Goal: Task Accomplishment & Management: Use online tool/utility

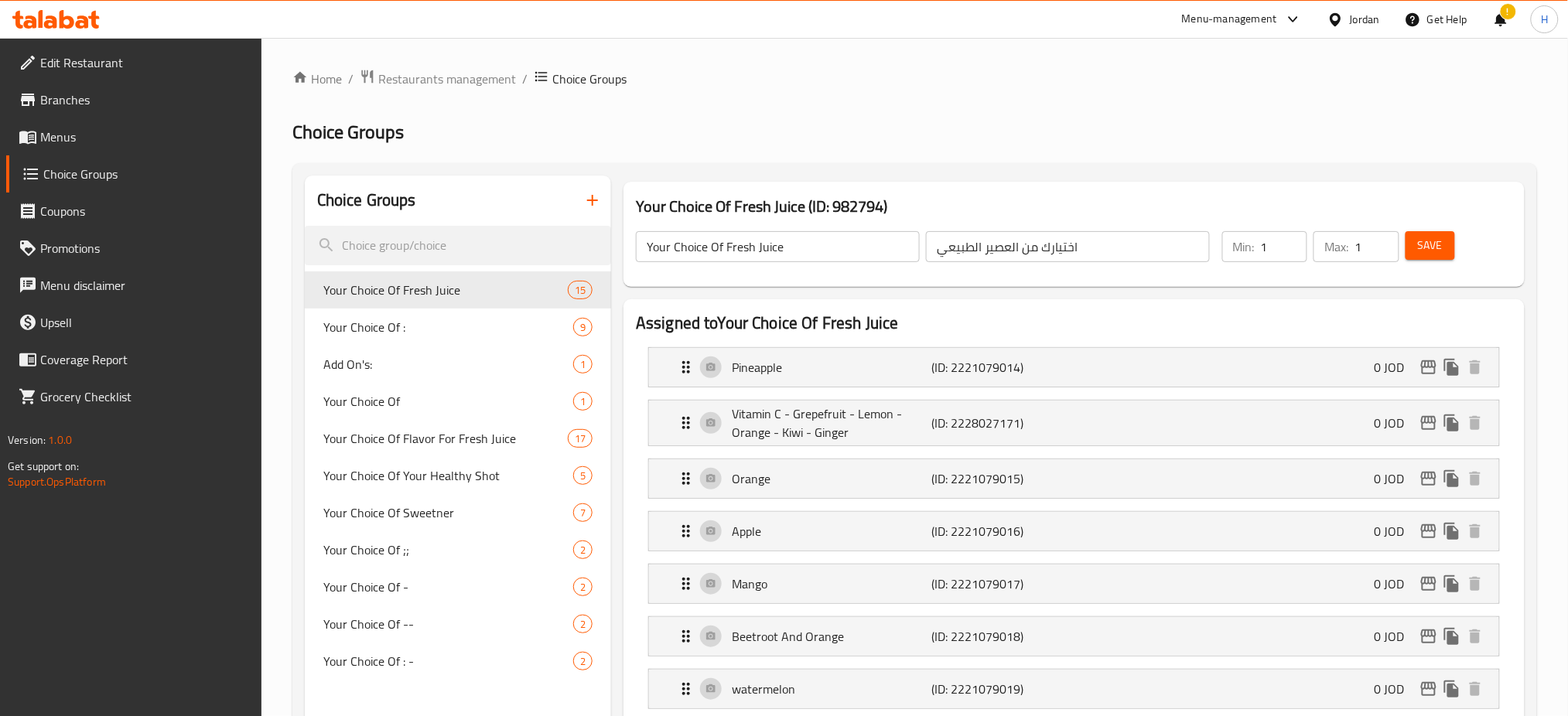
drag, startPoint x: 59, startPoint y: 29, endPoint x: 133, endPoint y: 5, distance: 77.8
click at [83, 21] on icon at bounding box center [82, 22] width 13 height 13
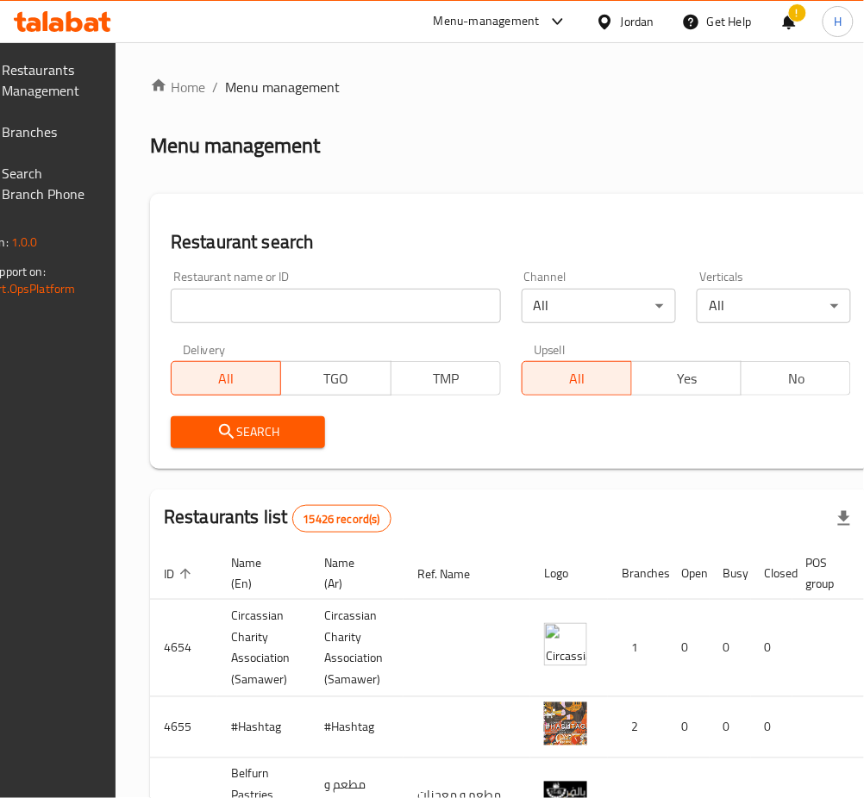
click at [65, 122] on span "Branches" at bounding box center [45, 132] width 85 height 21
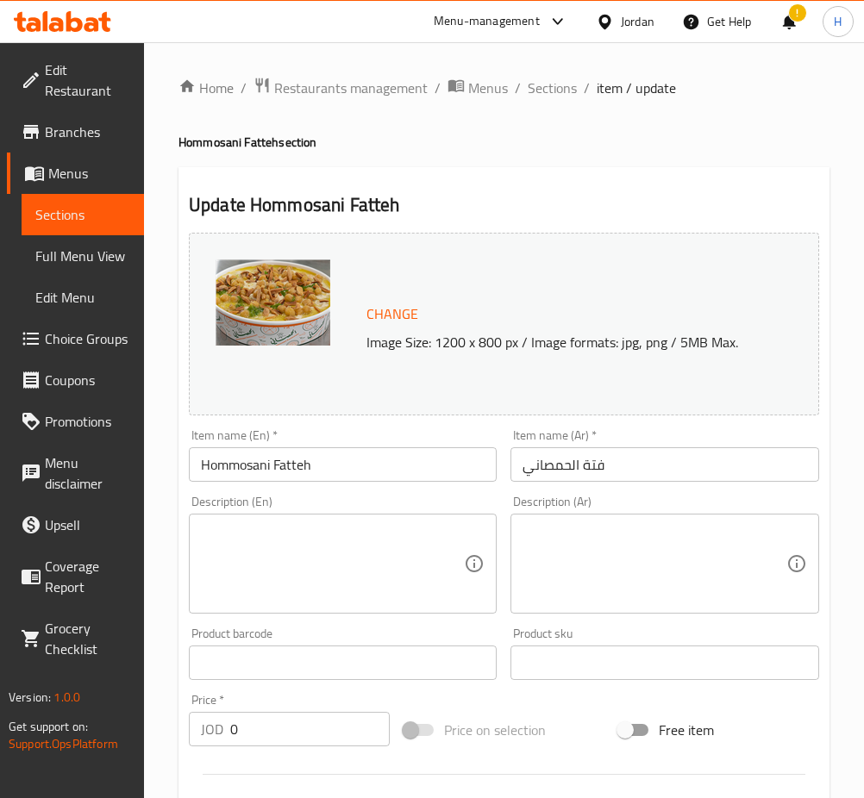
scroll to position [746, 0]
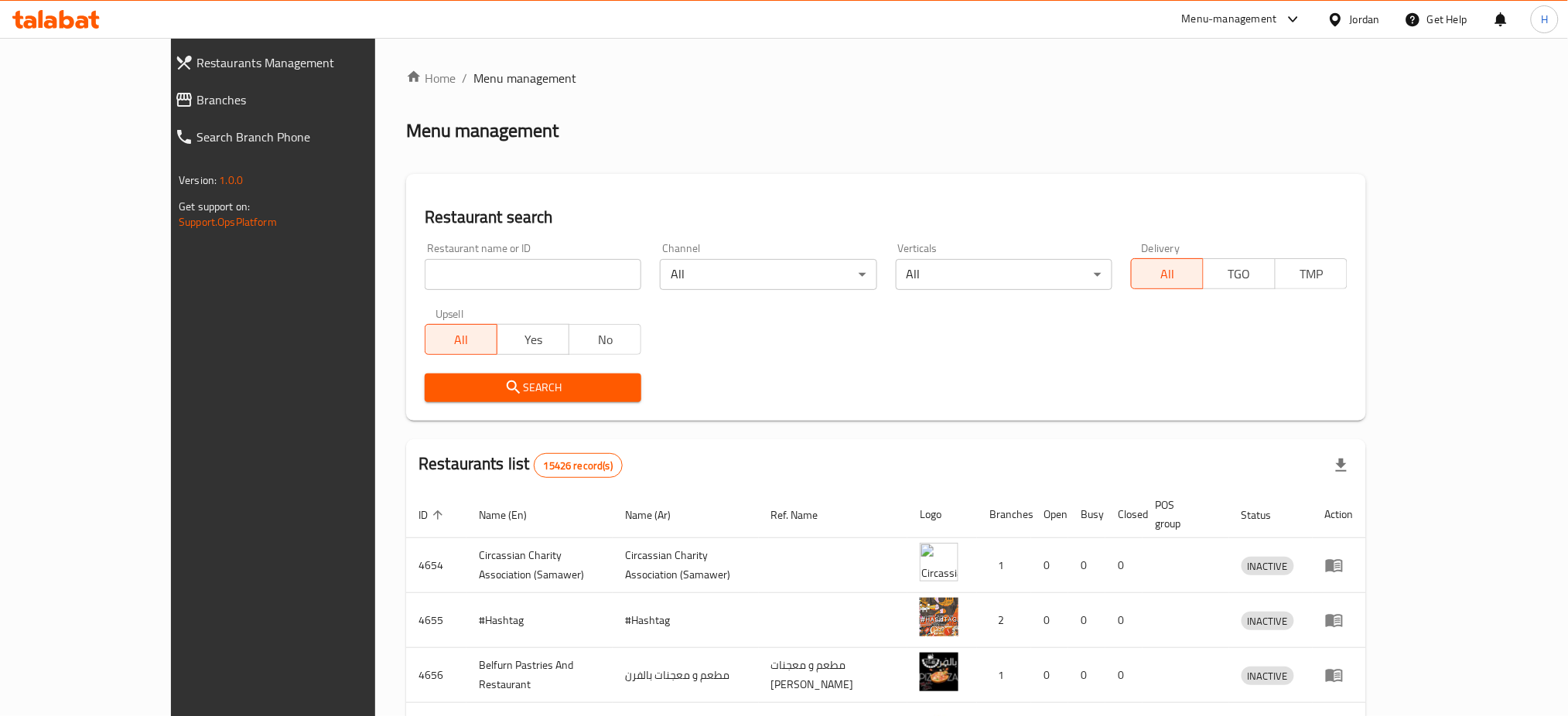
click at [162, 120] on link "Search Branch Phone" at bounding box center [298, 136] width 271 height 37
click at [197, 104] on span "Branches" at bounding box center [309, 100] width 224 height 19
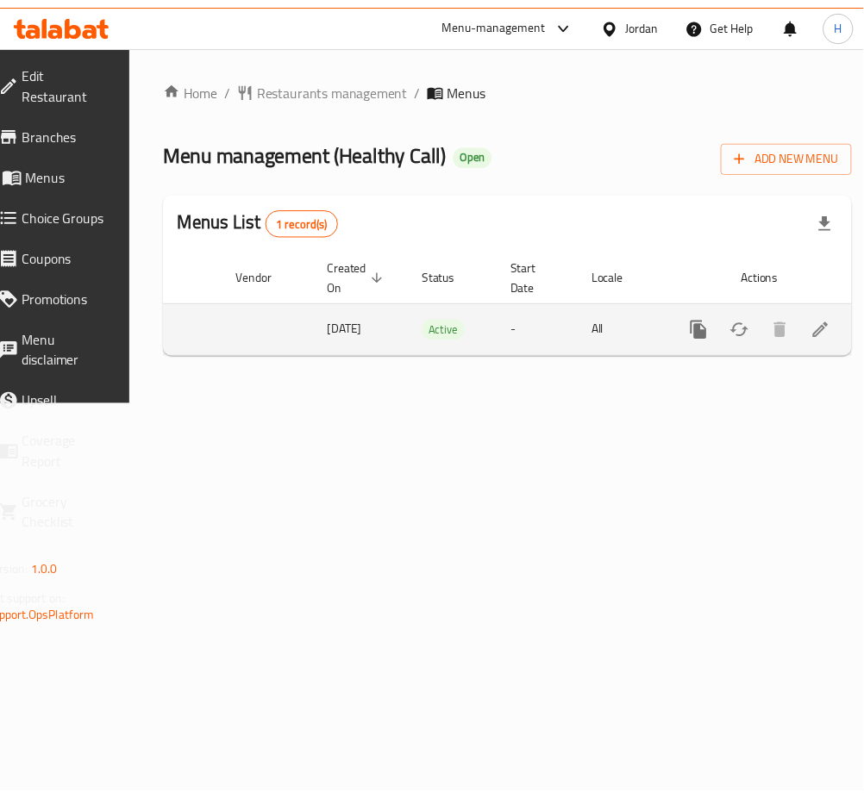
scroll to position [0, 191]
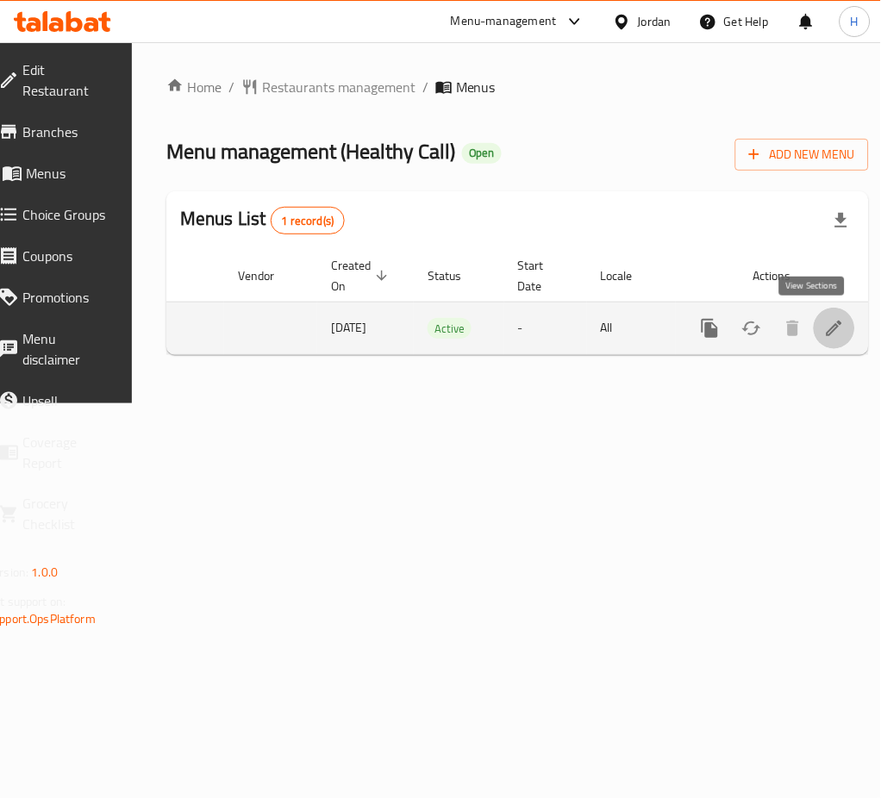
click at [821, 340] on link "enhanced table" at bounding box center [834, 328] width 41 height 41
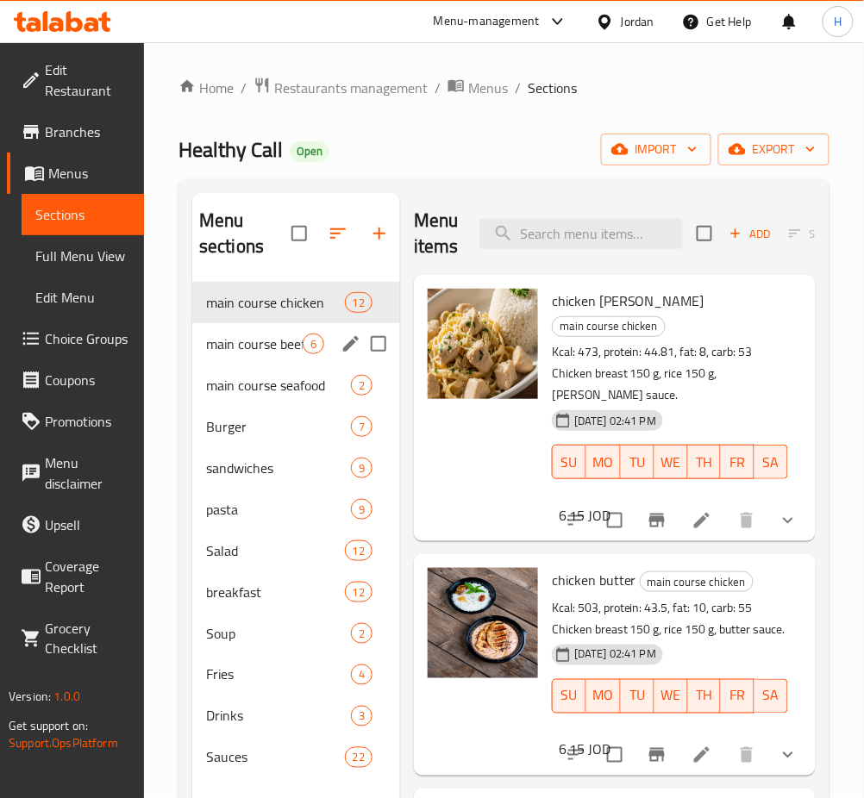
click at [267, 355] on div "main course beef 6" at bounding box center [296, 343] width 208 height 41
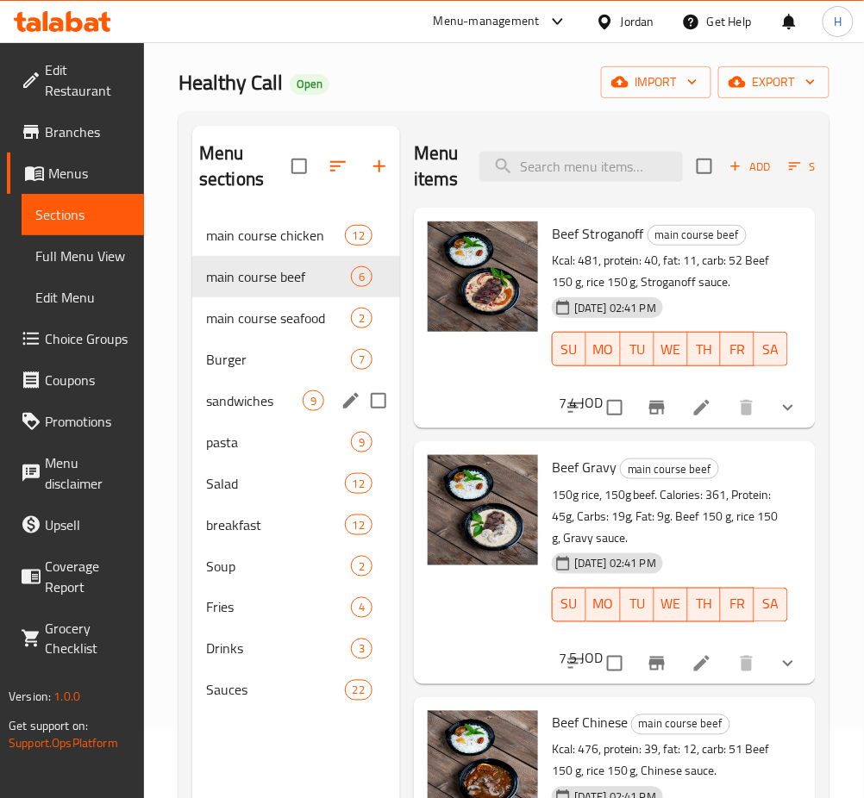
scroll to position [115, 0]
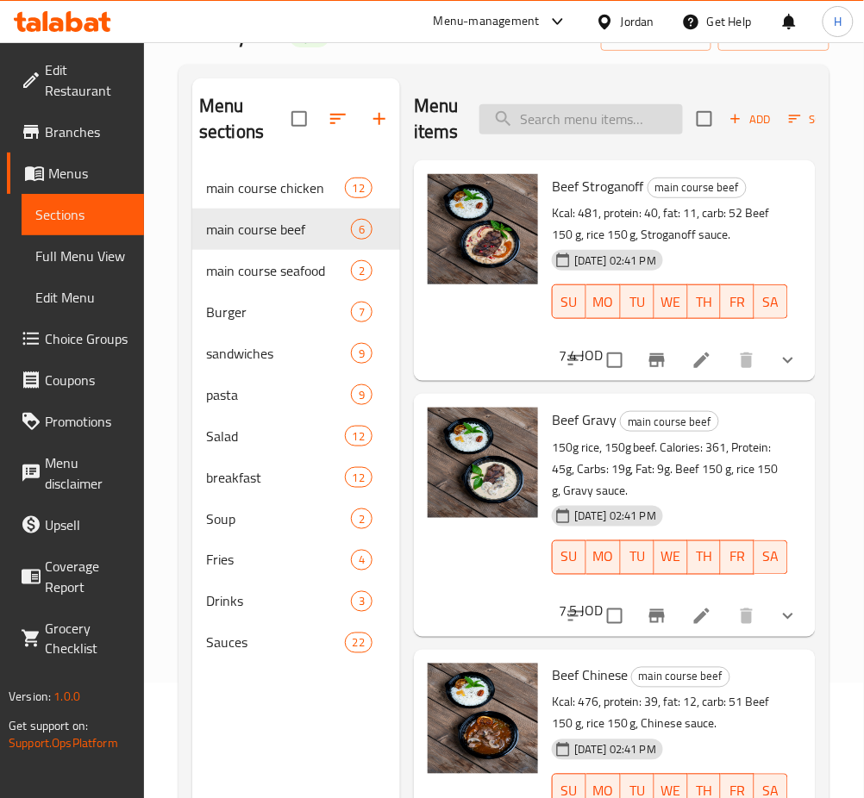
click at [545, 119] on input "search" at bounding box center [580, 119] width 203 height 30
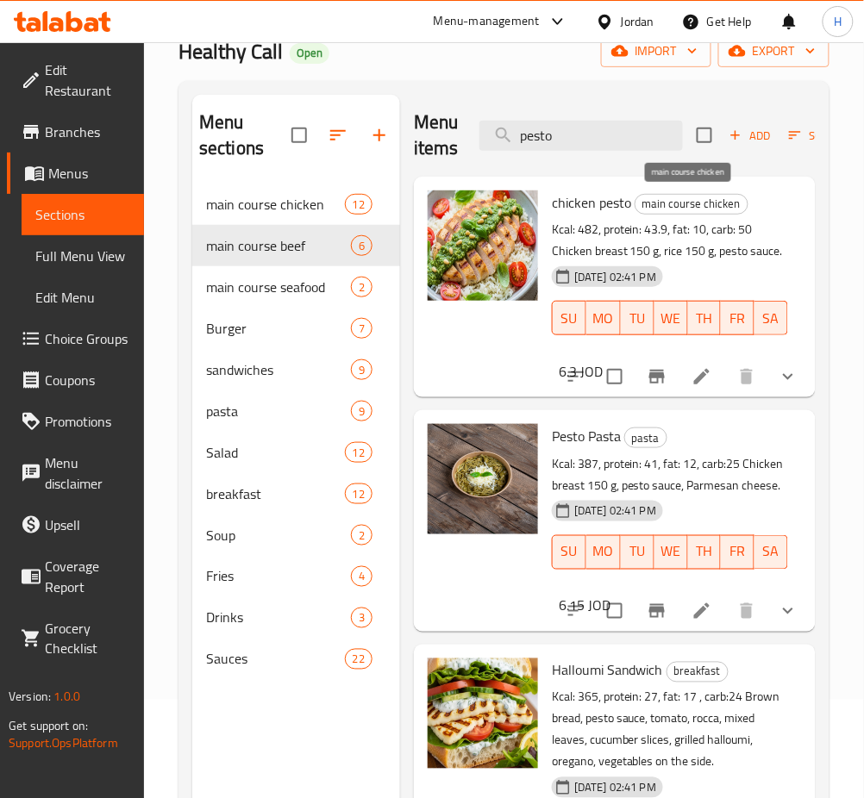
scroll to position [0, 0]
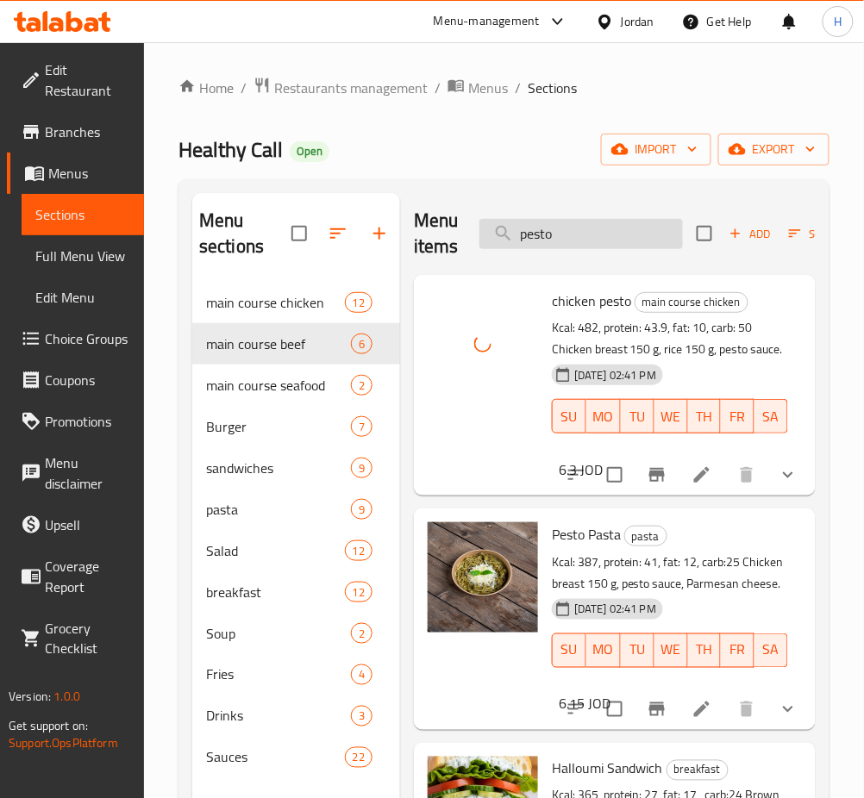
click at [590, 240] on input "pesto" at bounding box center [580, 234] width 203 height 30
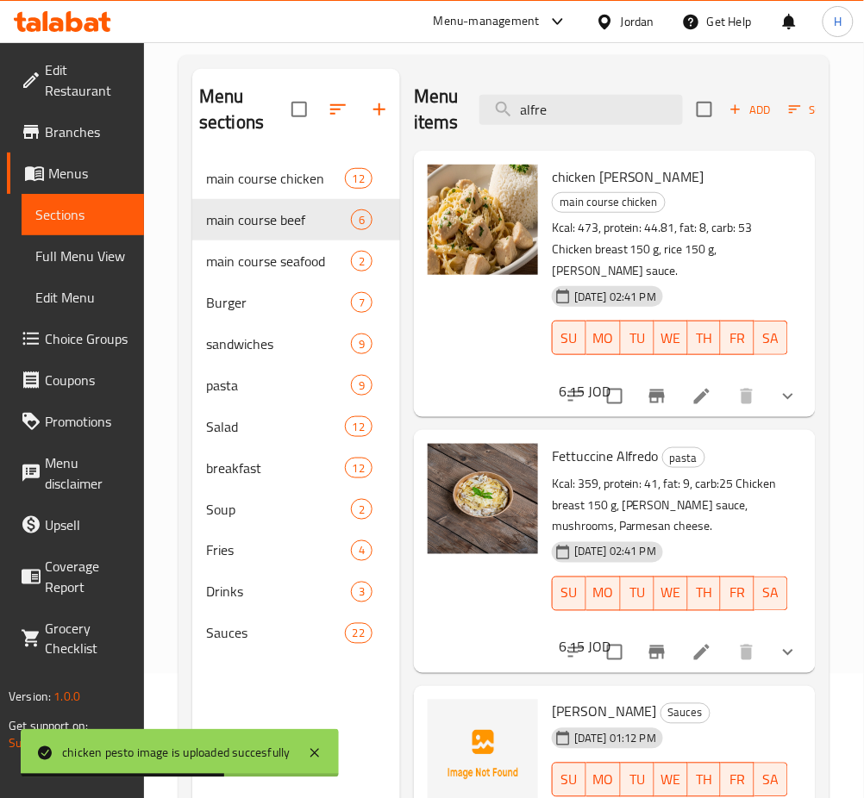
scroll to position [11, 0]
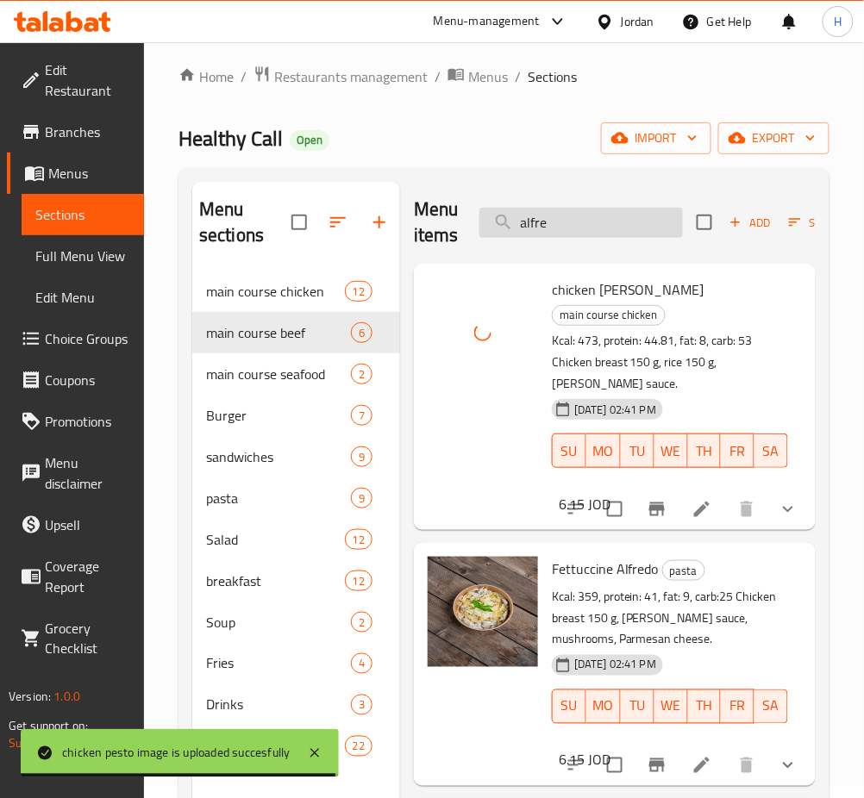
click at [561, 233] on input "alfre" at bounding box center [580, 223] width 203 height 30
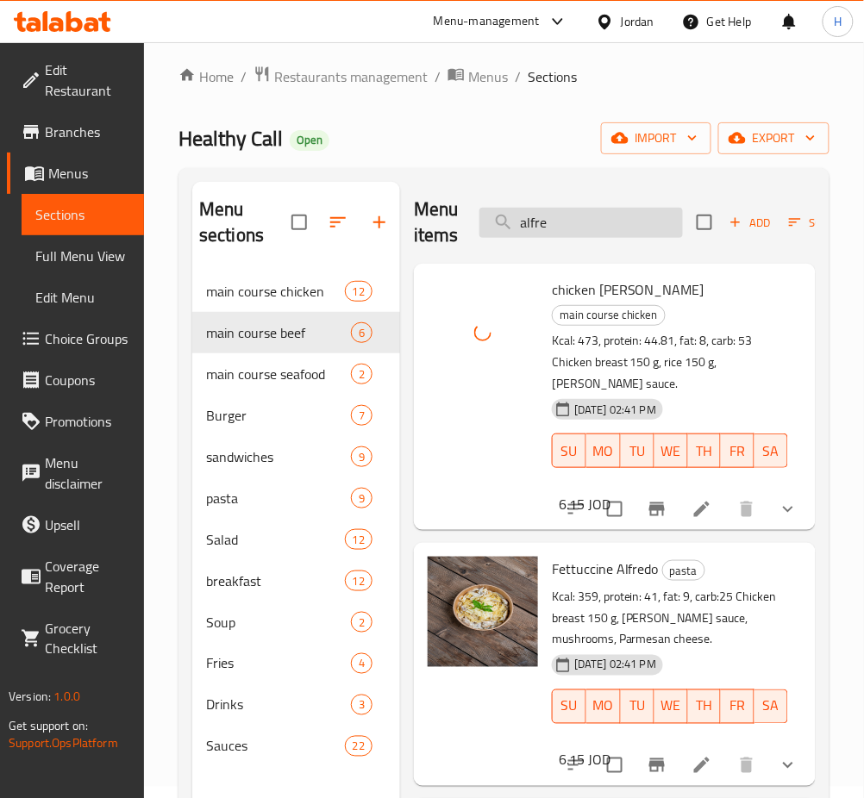
click at [561, 234] on input "alfre" at bounding box center [580, 223] width 203 height 30
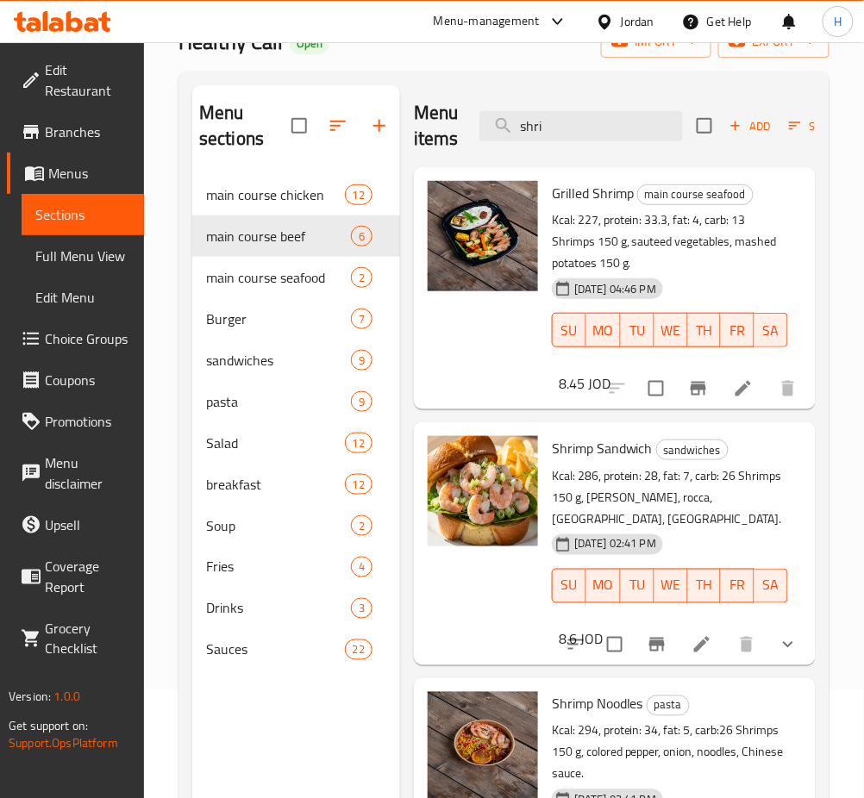
scroll to position [0, 0]
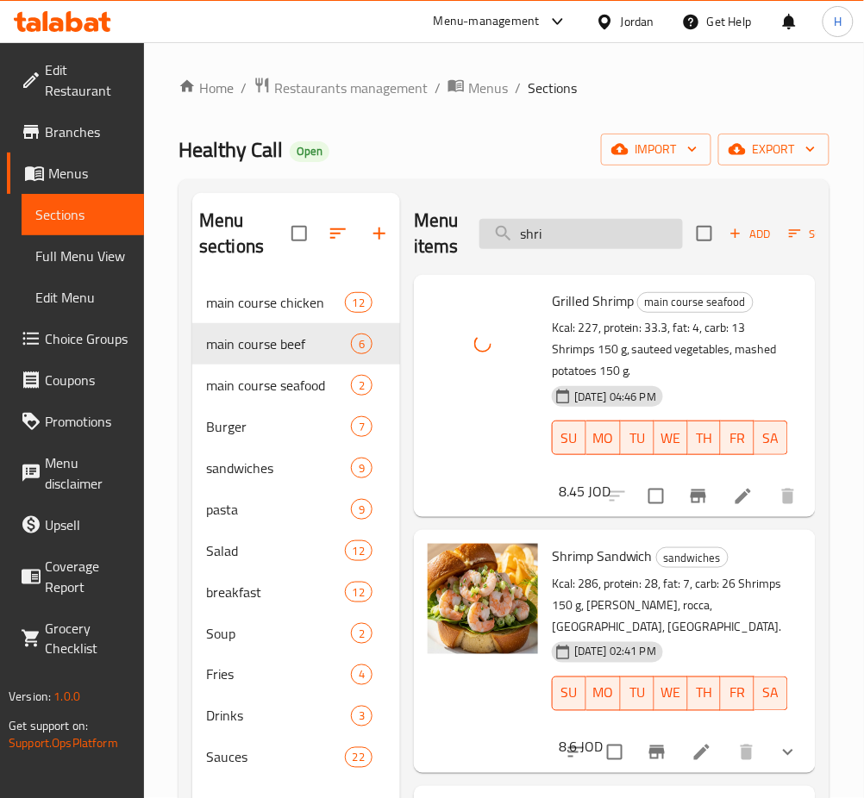
click at [570, 231] on input "shri" at bounding box center [580, 234] width 203 height 30
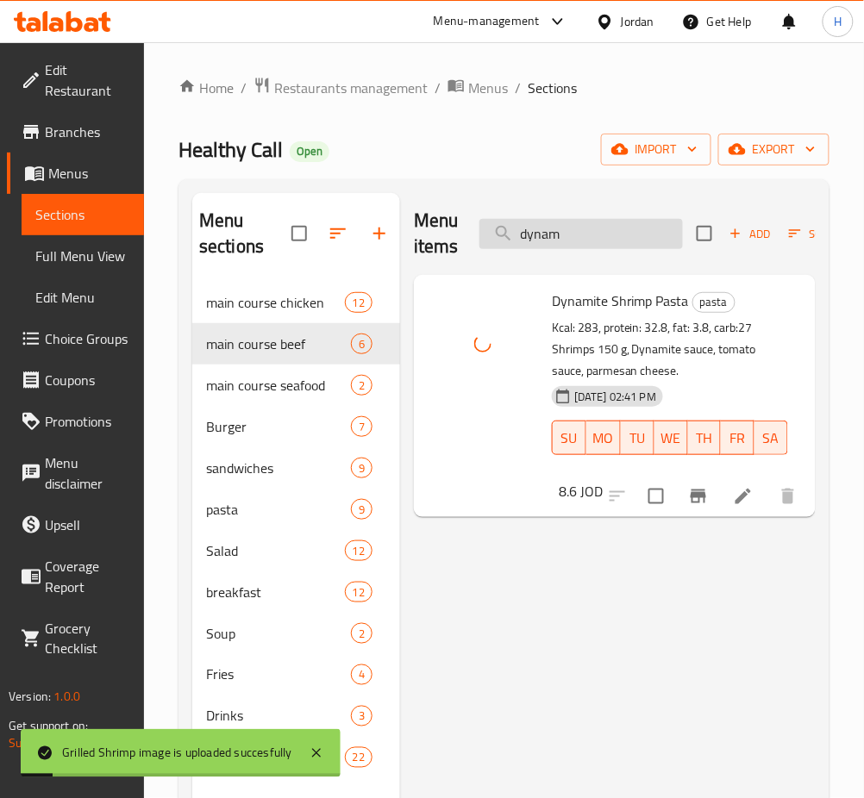
click at [616, 236] on input "dynam" at bounding box center [580, 234] width 203 height 30
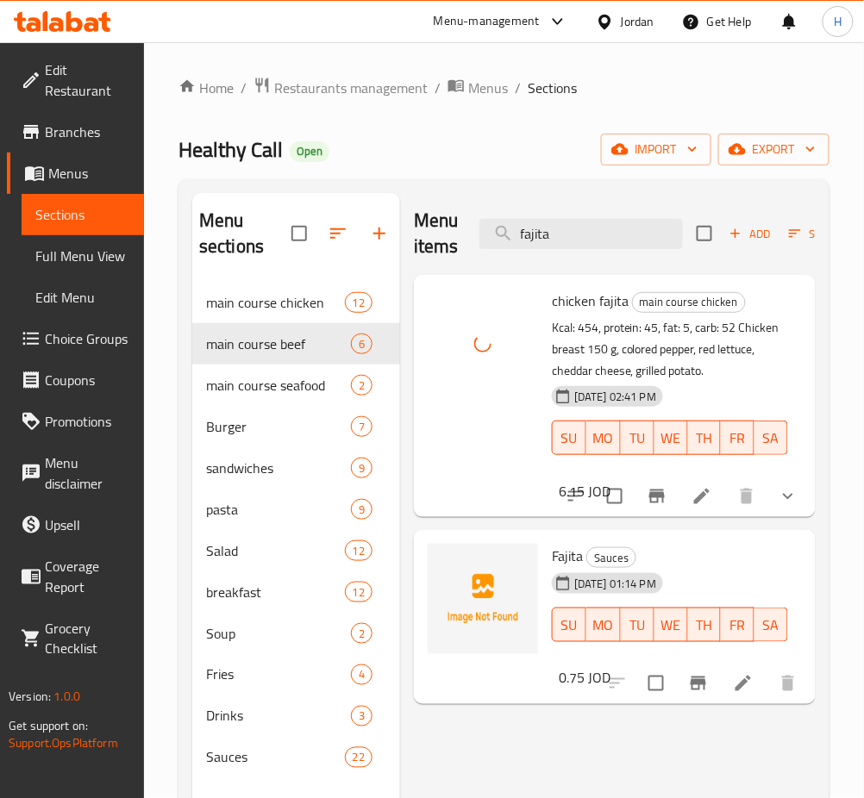
click at [622, 215] on div "Menu items fajita Add Sort Manage items" at bounding box center [615, 234] width 402 height 82
click at [618, 215] on div "Menu items fajita Add Sort Manage items" at bounding box center [615, 234] width 402 height 82
click at [613, 218] on div "Menu items fajita Add Sort Manage items" at bounding box center [615, 234] width 402 height 82
click at [616, 216] on div "Menu items fajita Add Sort Manage items" at bounding box center [615, 234] width 402 height 82
click at [618, 216] on div "Menu items fajita Add Sort Manage items" at bounding box center [615, 234] width 402 height 82
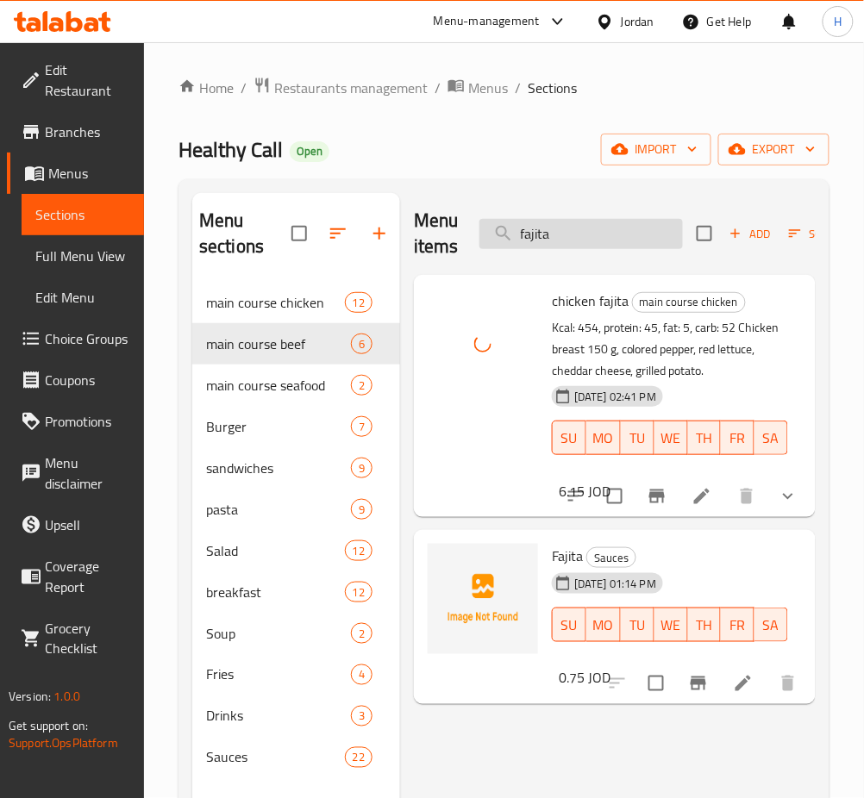
click at [604, 235] on input "fajita" at bounding box center [580, 234] width 203 height 30
click at [605, 235] on input "fajita" at bounding box center [580, 234] width 203 height 30
click at [609, 235] on input "fajita" at bounding box center [580, 234] width 203 height 30
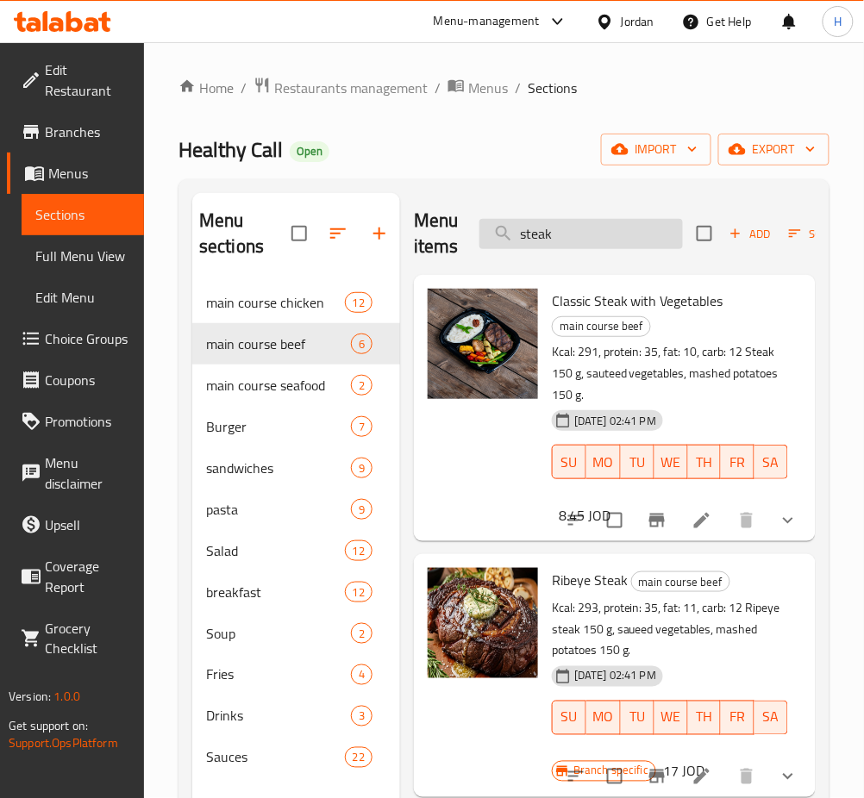
drag, startPoint x: 605, startPoint y: 236, endPoint x: 593, endPoint y: 233, distance: 12.6
click at [605, 239] on input "steak" at bounding box center [580, 234] width 203 height 30
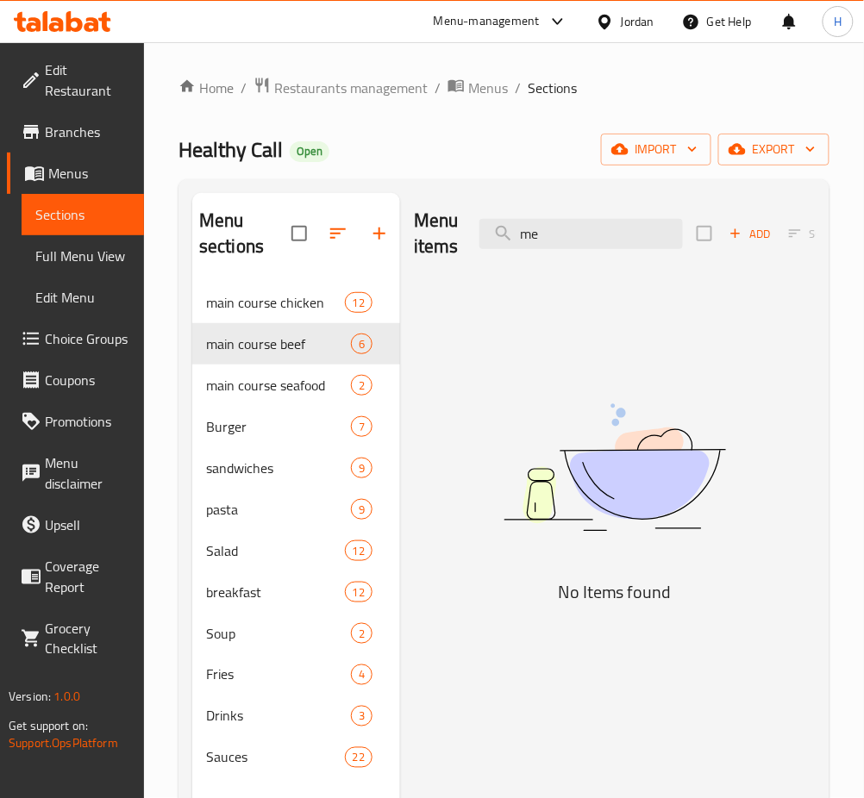
type input "mex"
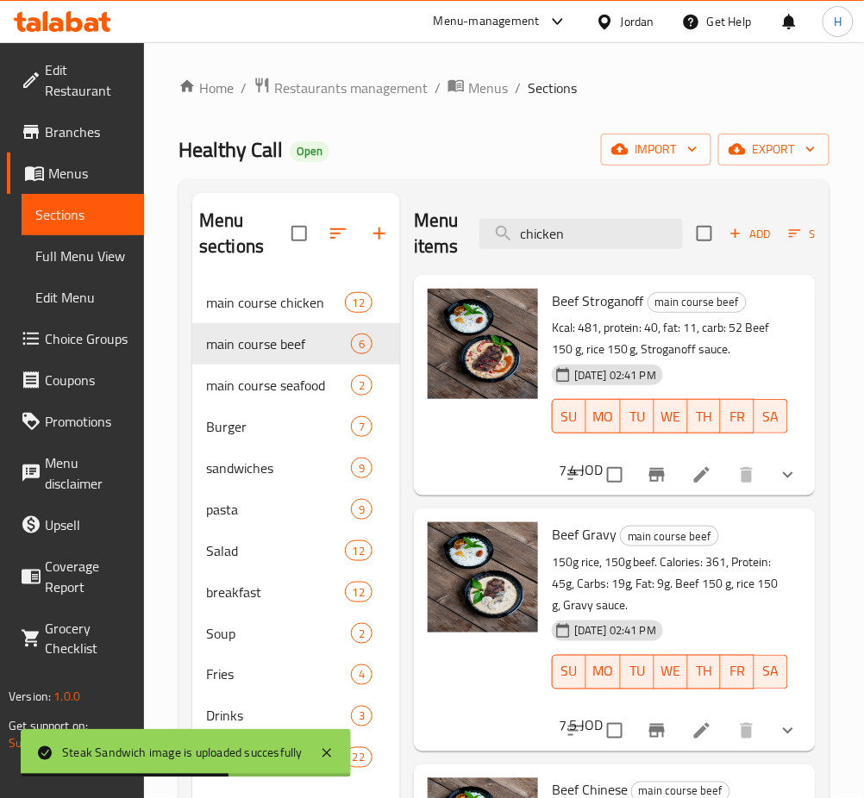
type input "chicken s"
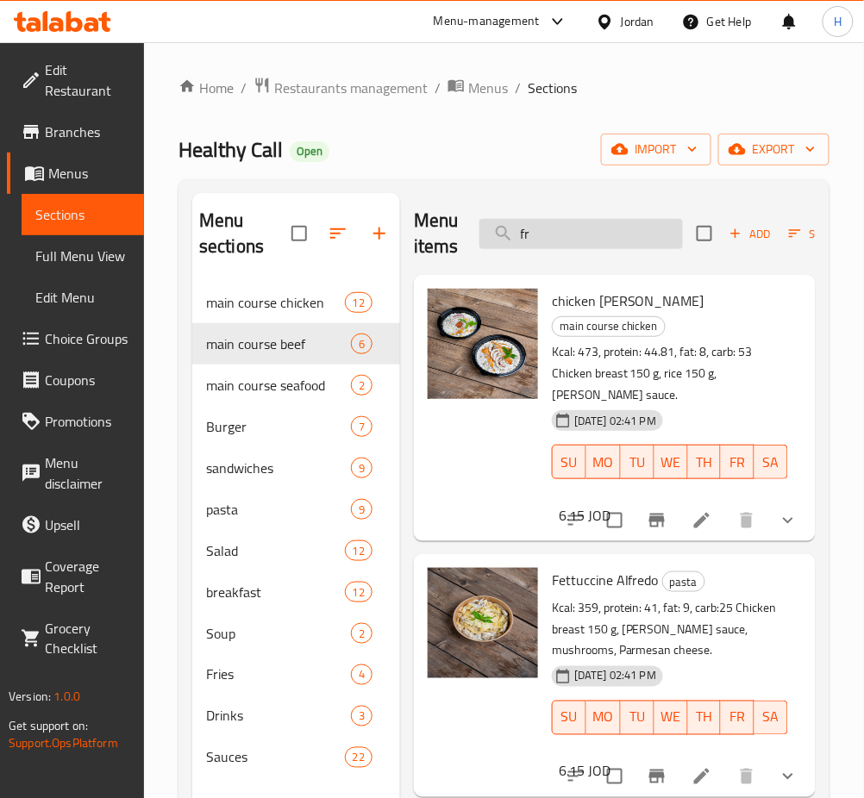
drag, startPoint x: 583, startPoint y: 224, endPoint x: 577, endPoint y: 234, distance: 11.2
click at [579, 229] on input "fr" at bounding box center [580, 234] width 203 height 30
type input "f"
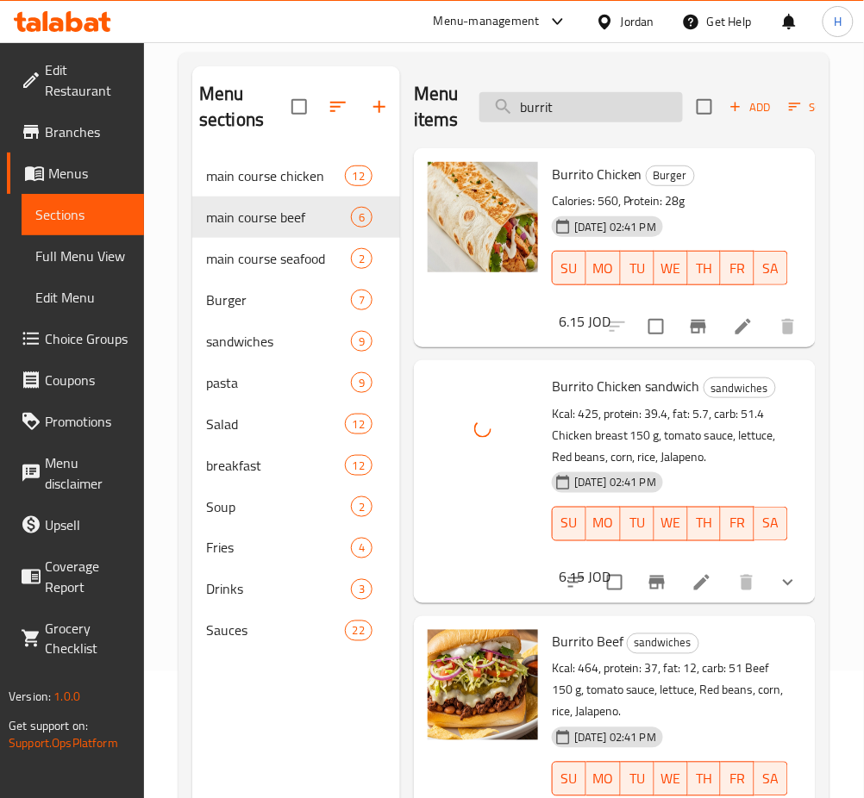
click at [646, 95] on input "burrit" at bounding box center [580, 107] width 203 height 30
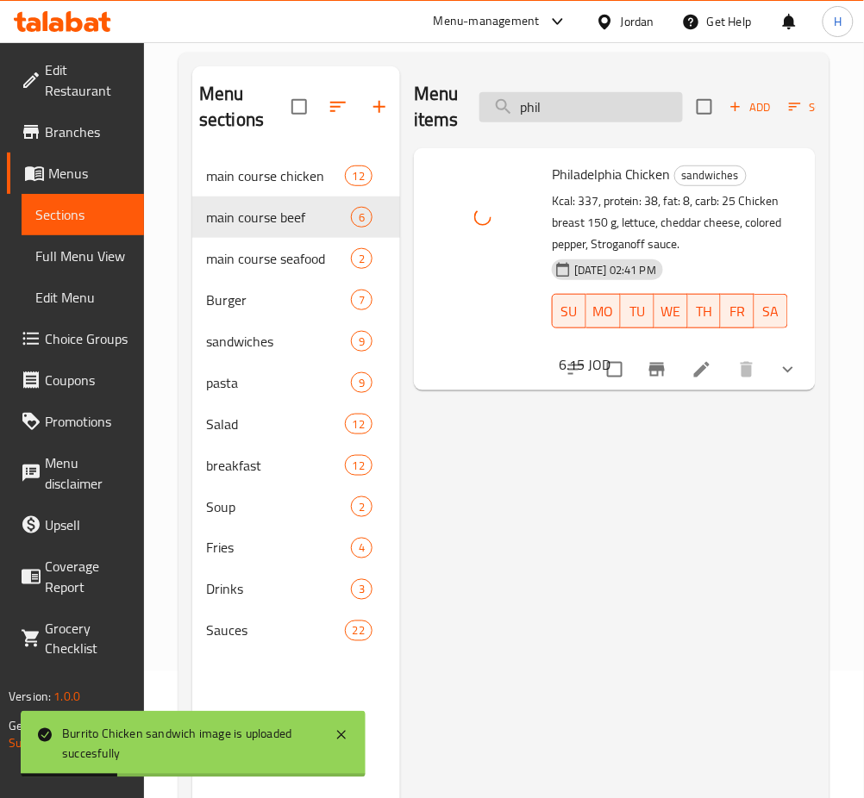
drag, startPoint x: 577, startPoint y: 137, endPoint x: 579, endPoint y: 119, distance: 18.3
click at [576, 135] on div "Menu items phil Add Sort Manage items" at bounding box center [615, 107] width 402 height 82
click at [579, 119] on input "phil" at bounding box center [580, 107] width 203 height 30
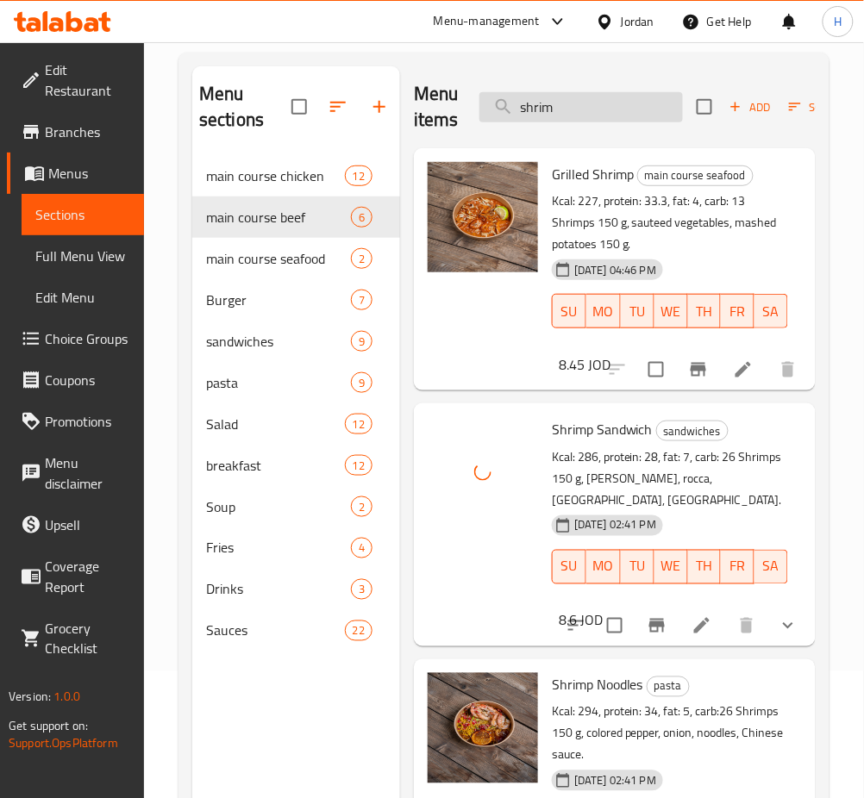
click at [609, 97] on input "shrim" at bounding box center [580, 107] width 203 height 30
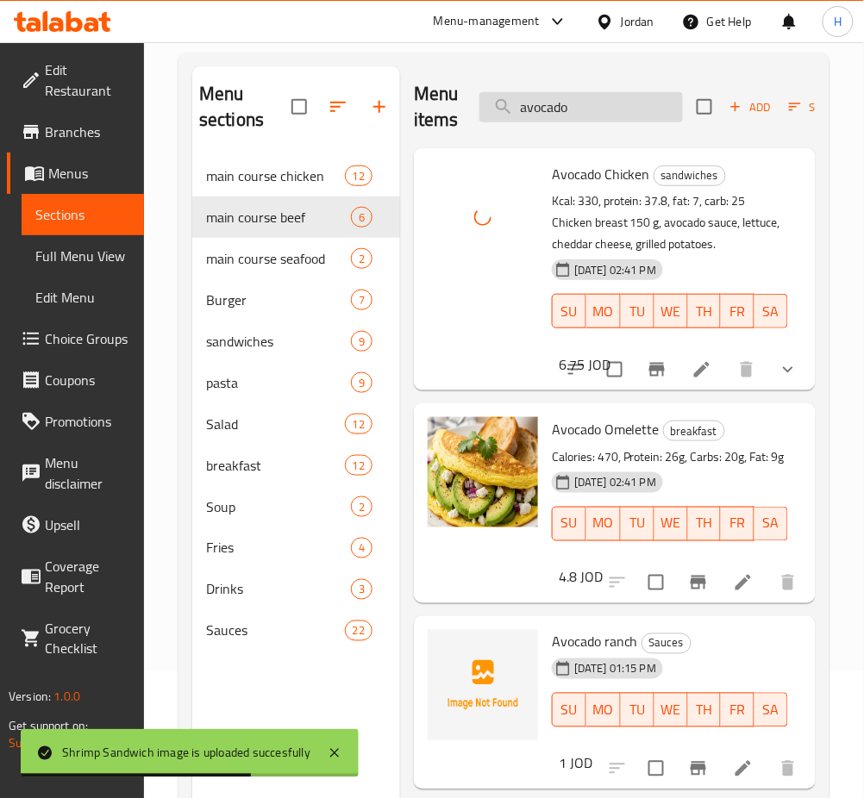
click at [596, 97] on input "avocado" at bounding box center [580, 107] width 203 height 30
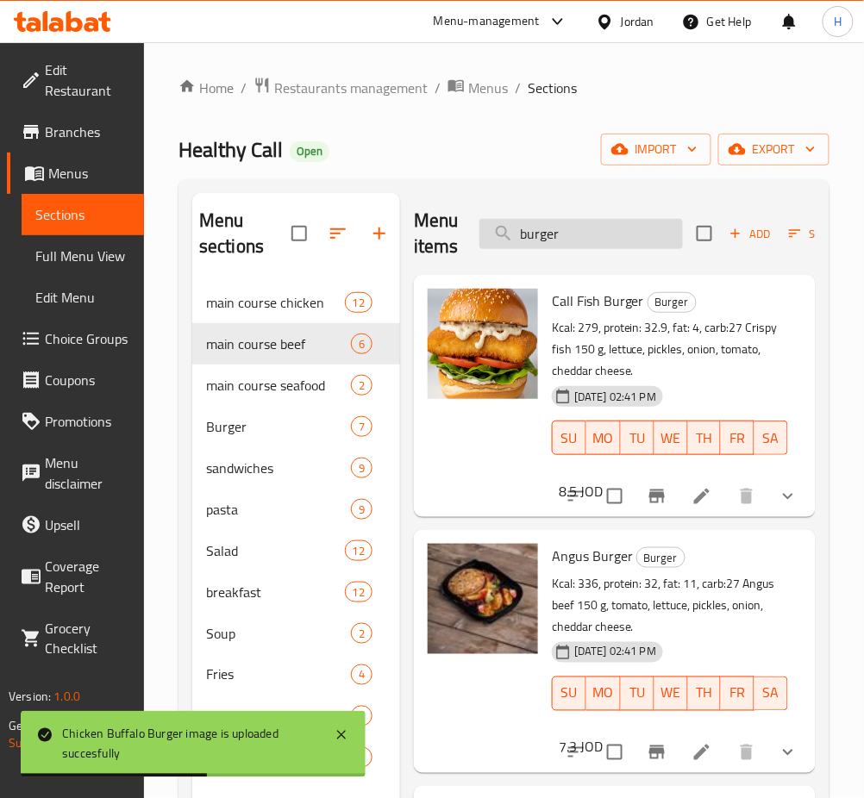
click at [625, 240] on input "burger" at bounding box center [580, 234] width 203 height 30
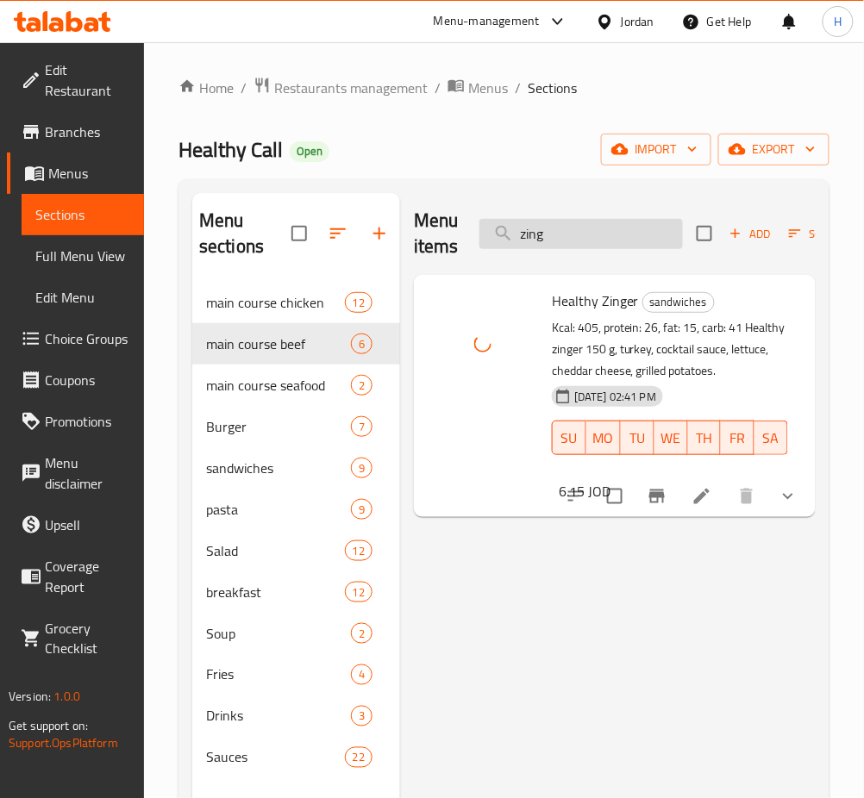
click at [626, 238] on input "zing" at bounding box center [580, 234] width 203 height 30
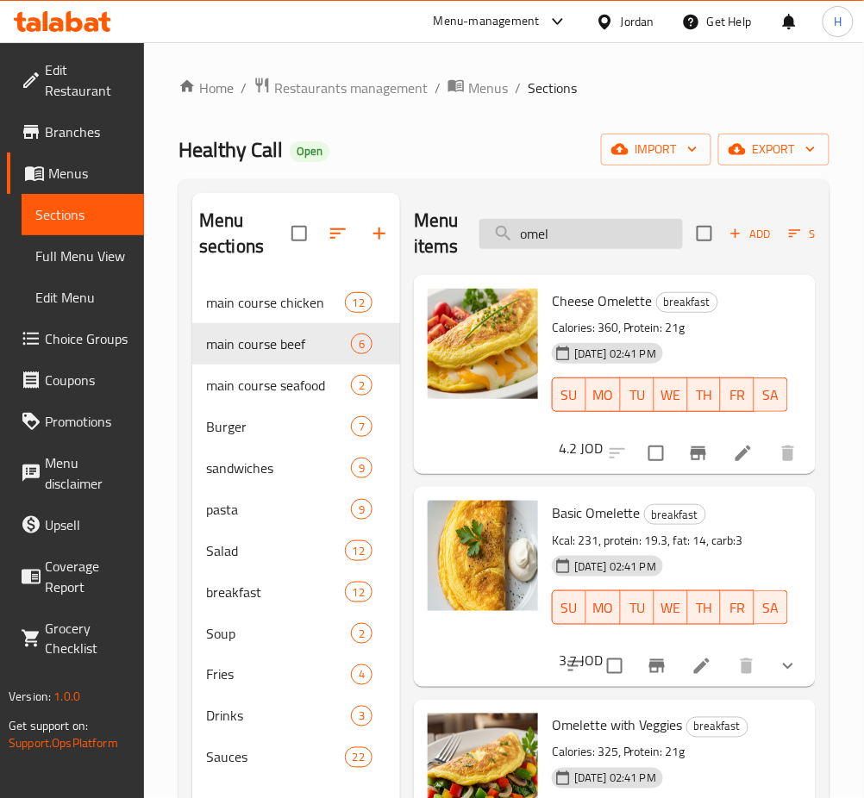
click at [605, 234] on input "omel" at bounding box center [580, 234] width 203 height 30
click at [607, 234] on input "omel" at bounding box center [580, 234] width 203 height 30
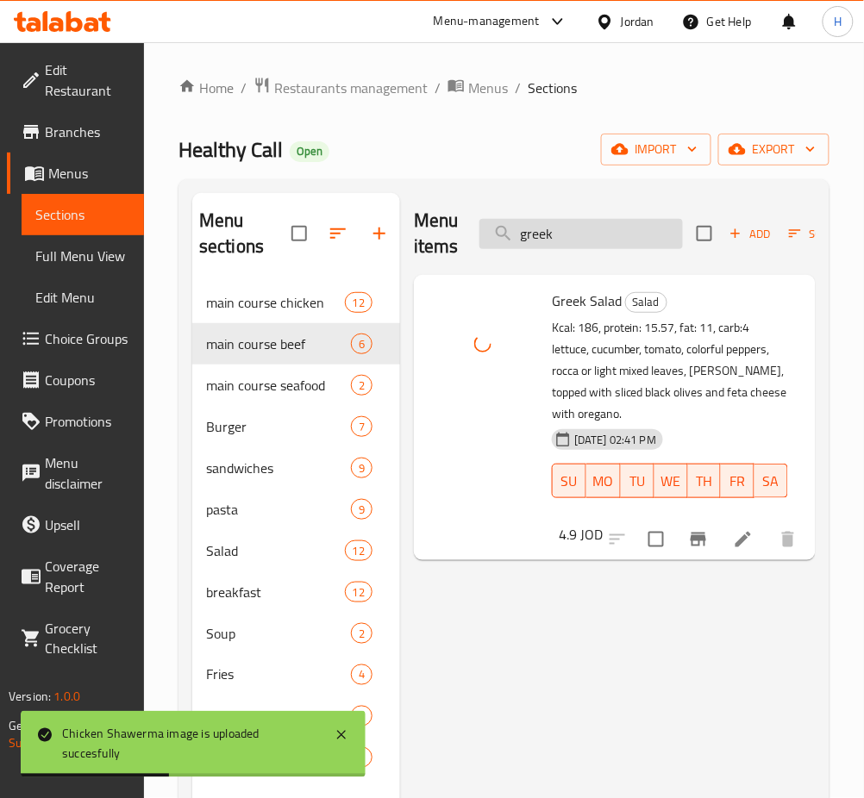
click at [581, 234] on input "greek" at bounding box center [580, 234] width 203 height 30
click at [580, 236] on input "greek" at bounding box center [580, 234] width 203 height 30
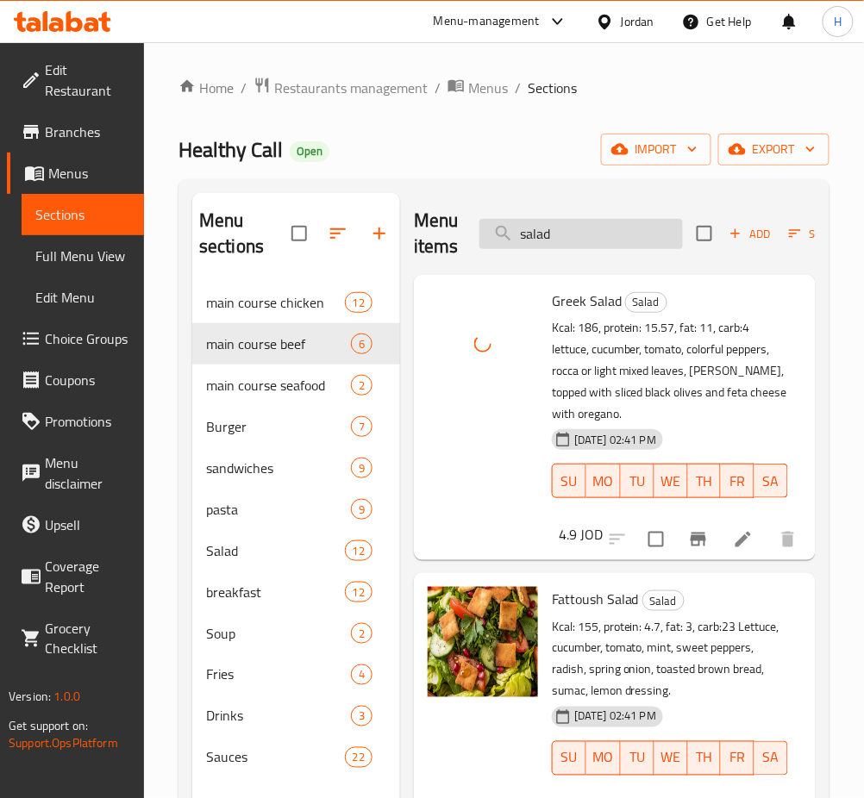
click at [628, 239] on input "salad" at bounding box center [580, 234] width 203 height 30
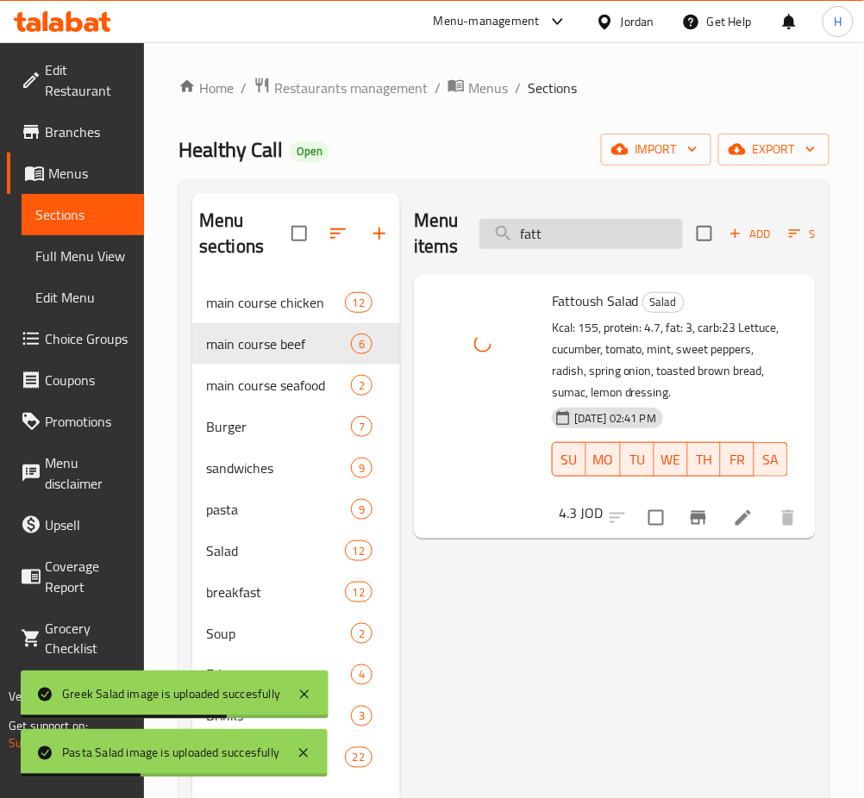
click at [628, 228] on input "fatt" at bounding box center [580, 234] width 203 height 30
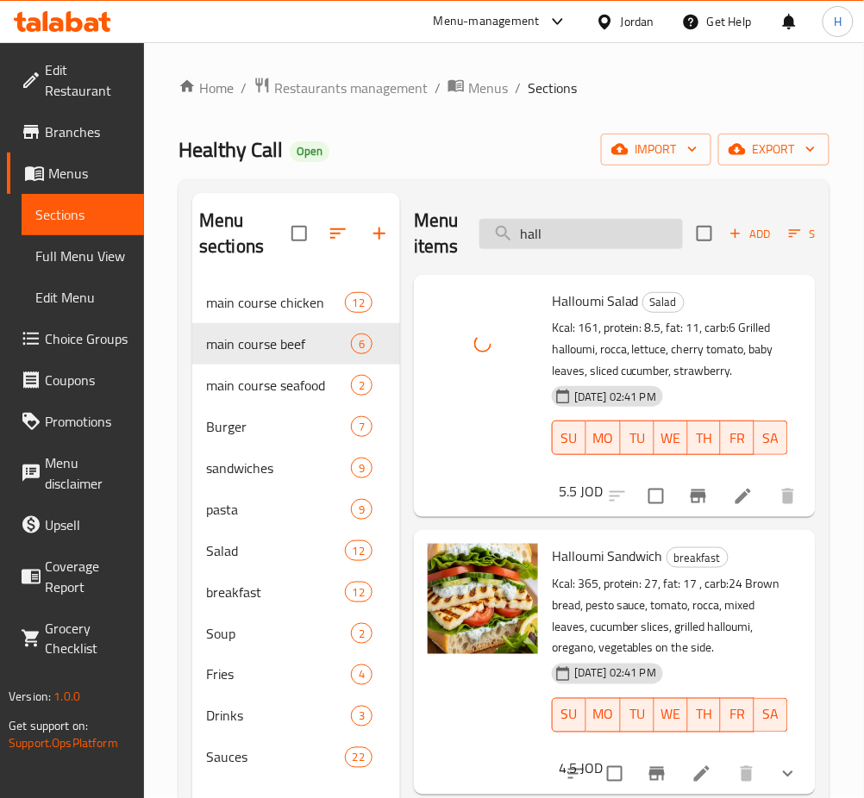
click at [616, 234] on input "hall" at bounding box center [580, 234] width 203 height 30
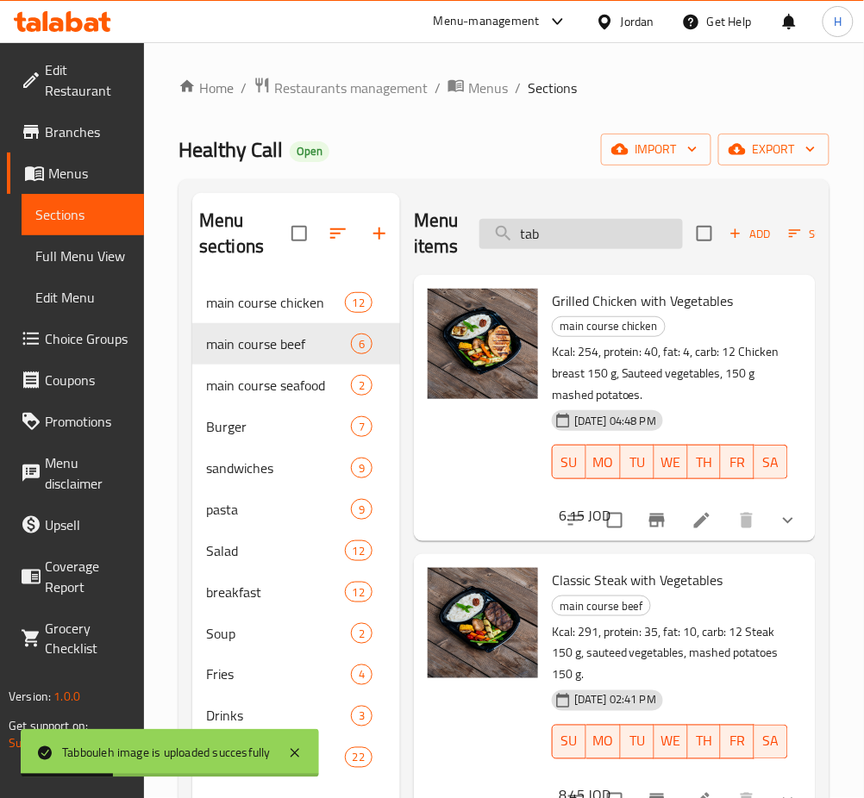
click at [574, 245] on input "tab" at bounding box center [580, 234] width 203 height 30
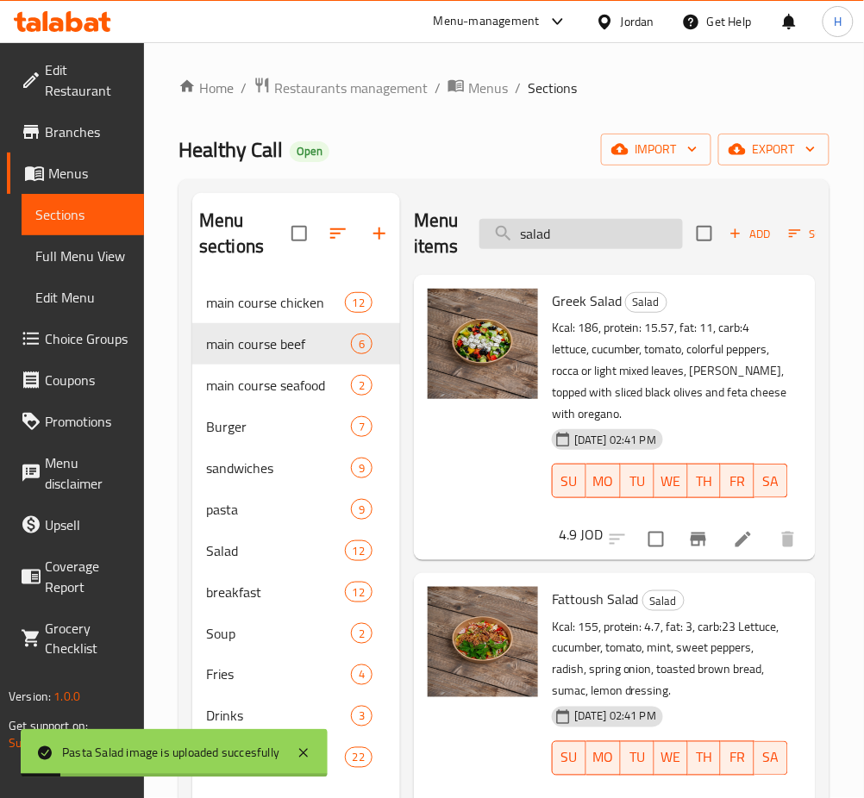
click at [624, 234] on input "salad" at bounding box center [580, 234] width 203 height 30
click at [624, 234] on input "v" at bounding box center [580, 234] width 203 height 30
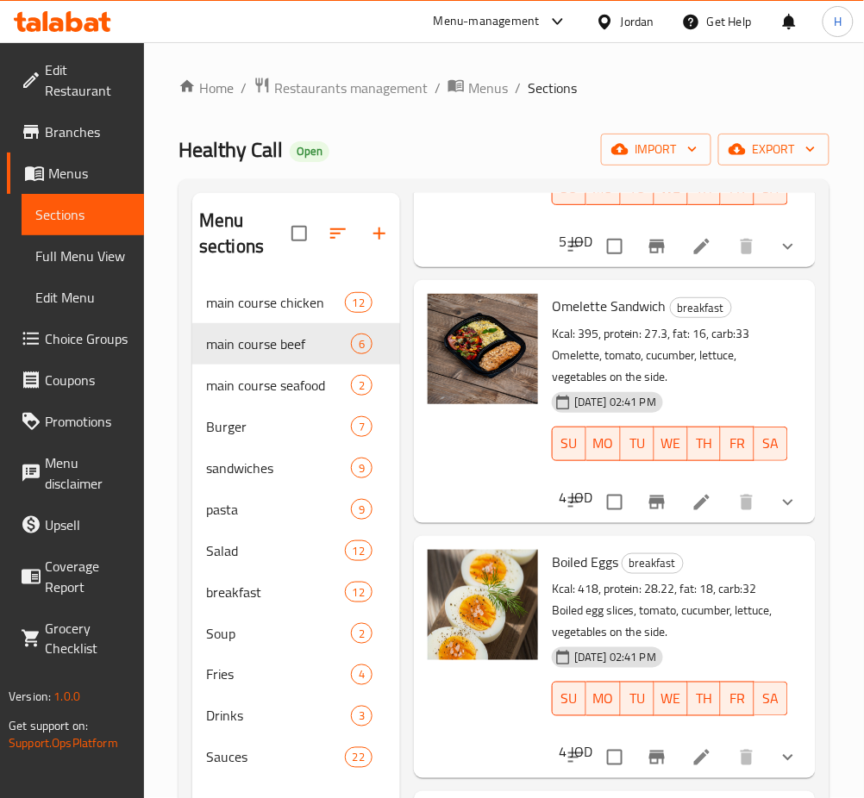
scroll to position [241, 0]
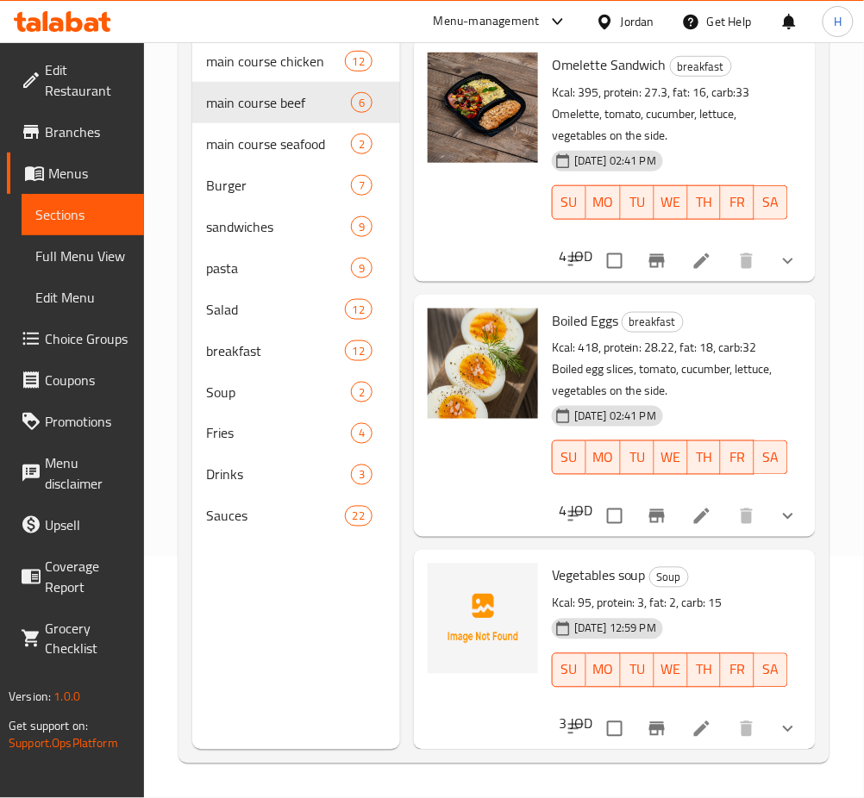
type input "vege"
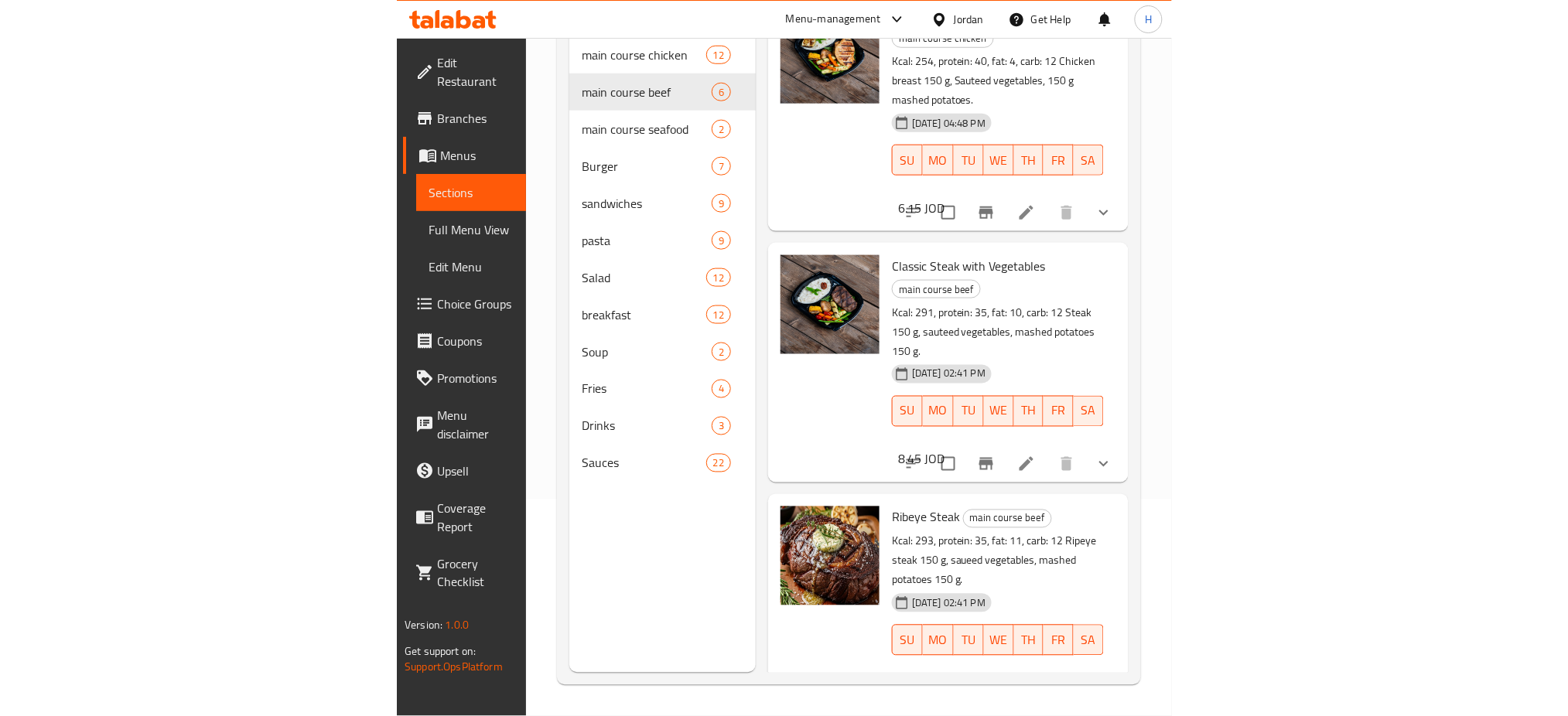
scroll to position [0, 0]
